Goal: Task Accomplishment & Management: Manage account settings

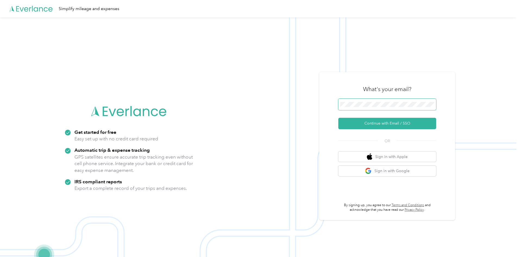
click at [360, 101] on span at bounding box center [387, 104] width 98 height 11
click at [381, 123] on button "Continue with Email / SSO" at bounding box center [387, 123] width 98 height 11
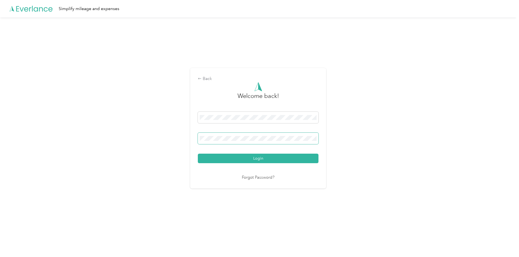
click at [198, 154] on button "Login" at bounding box center [258, 159] width 121 height 10
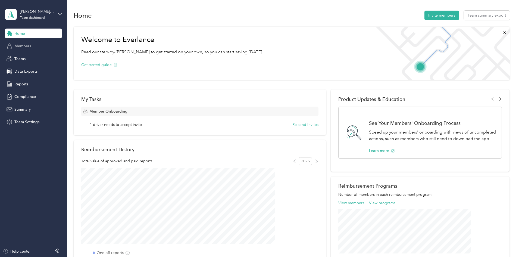
click at [20, 45] on span "Members" at bounding box center [22, 46] width 17 height 6
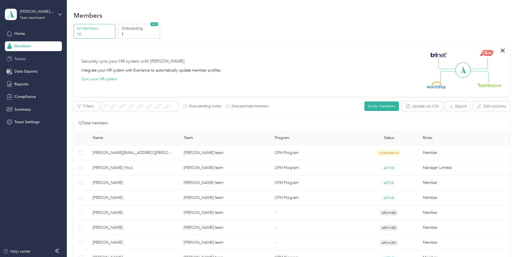
click at [17, 60] on span "Teams" at bounding box center [19, 59] width 11 height 6
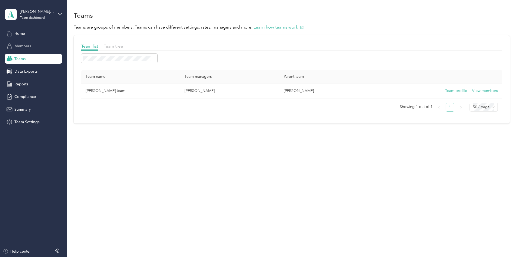
click at [19, 47] on span "Members" at bounding box center [22, 46] width 17 height 6
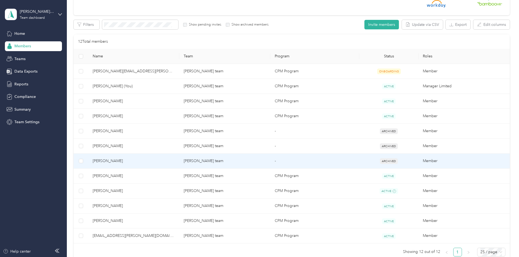
scroll to position [109, 0]
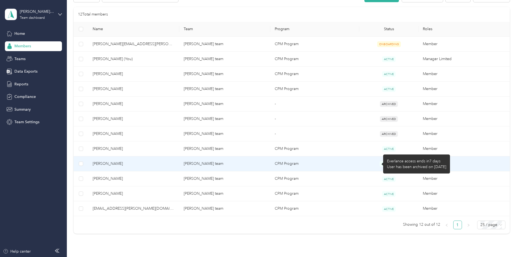
click at [380, 163] on span "ACTIVE" at bounding box center [389, 164] width 18 height 6
click at [419, 163] on td "Member" at bounding box center [464, 163] width 91 height 15
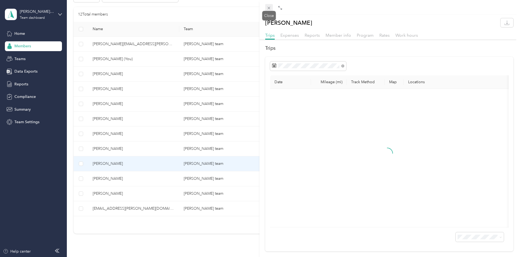
click at [269, 8] on icon at bounding box center [269, 8] width 3 height 3
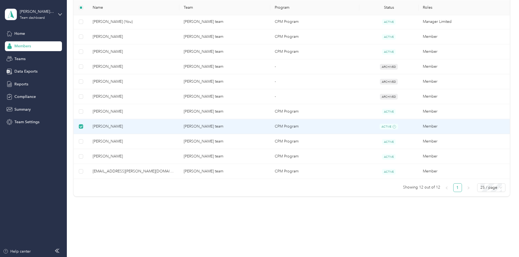
scroll to position [146, 0]
click at [143, 124] on span "[PERSON_NAME]" at bounding box center [134, 126] width 82 height 6
click at [232, 132] on td "[PERSON_NAME] team" at bounding box center [224, 126] width 91 height 15
click at [419, 125] on td "Member" at bounding box center [464, 126] width 91 height 15
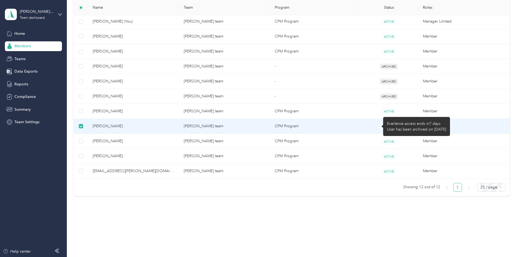
click at [380, 127] on span "ACTIVE" at bounding box center [389, 126] width 18 height 6
click at [393, 126] on icon at bounding box center [395, 127] width 4 height 4
